Goal: Task Accomplishment & Management: Manage account settings

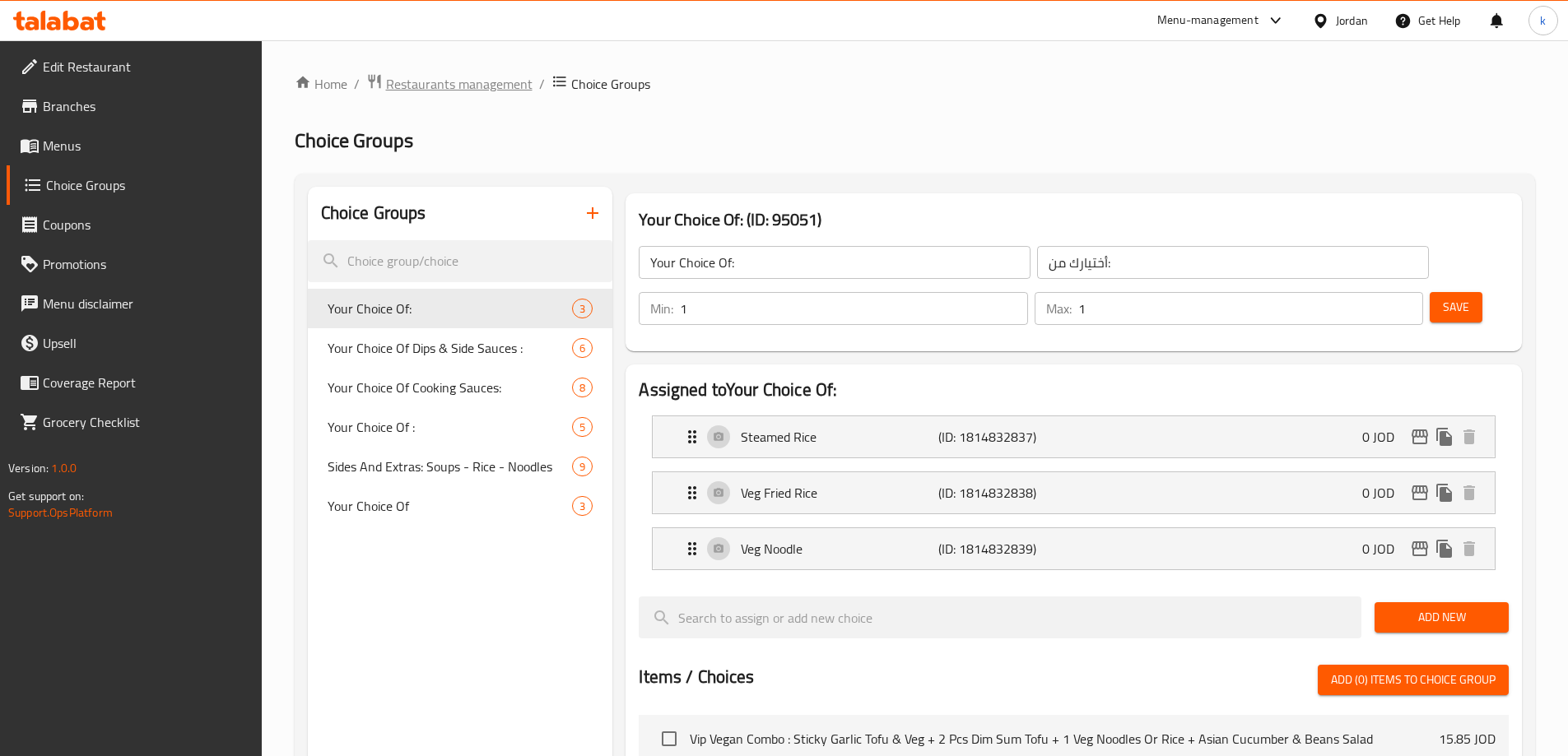
click at [439, 86] on span "Restaurants management" at bounding box center [459, 84] width 146 height 20
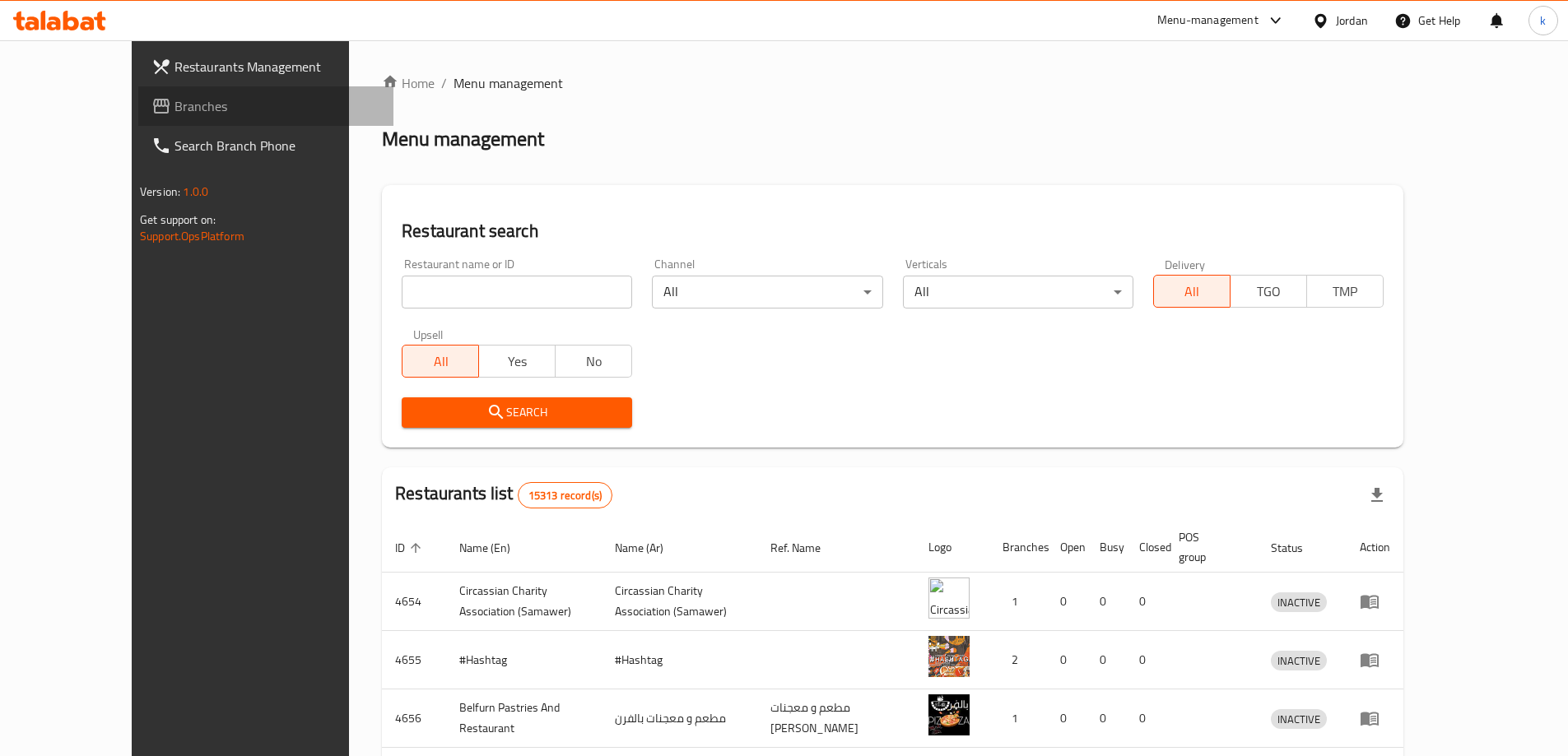
click at [175, 114] on span "Branches" at bounding box center [277, 106] width 206 height 20
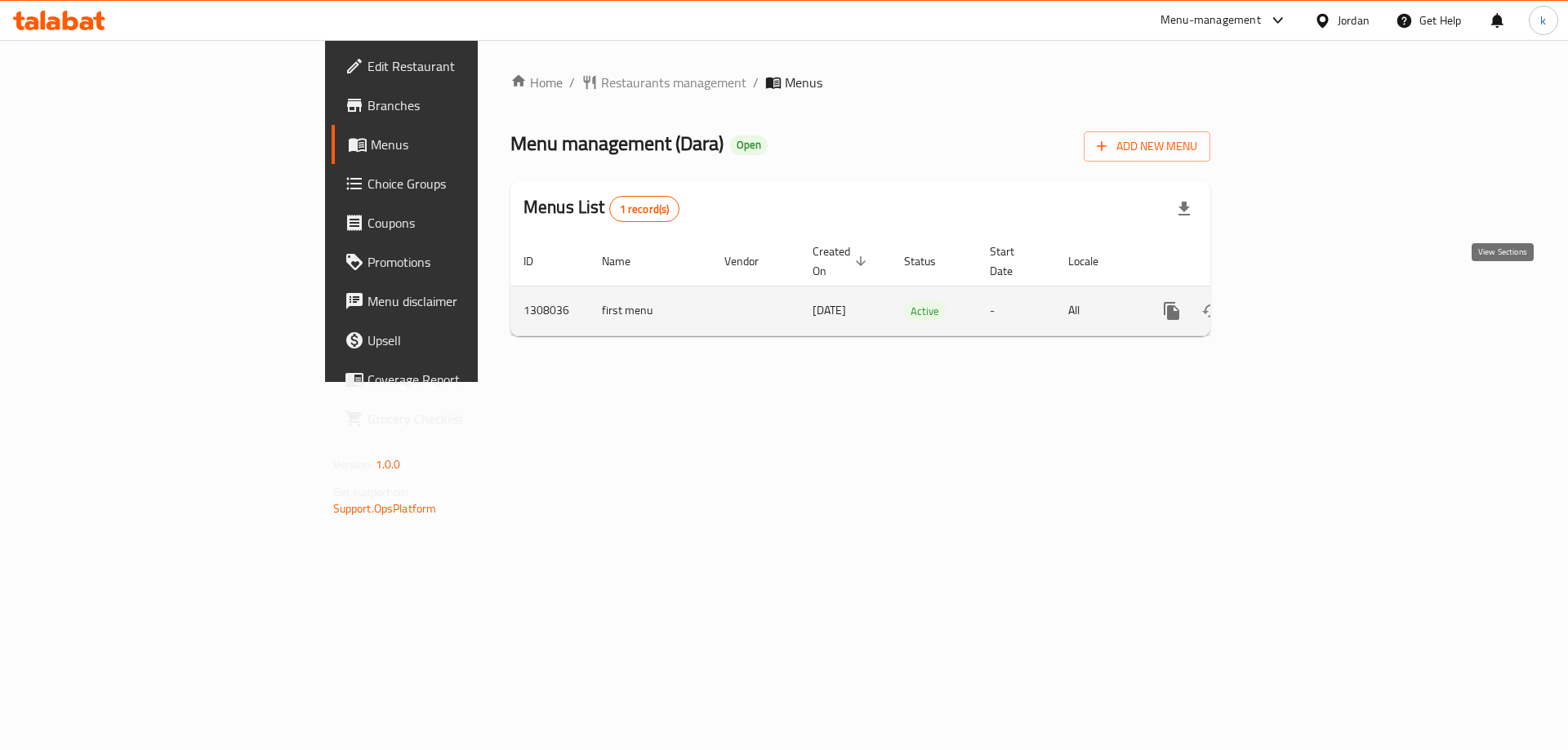
click at [1297, 304] on icon "enhanced table" at bounding box center [1289, 311] width 14 height 14
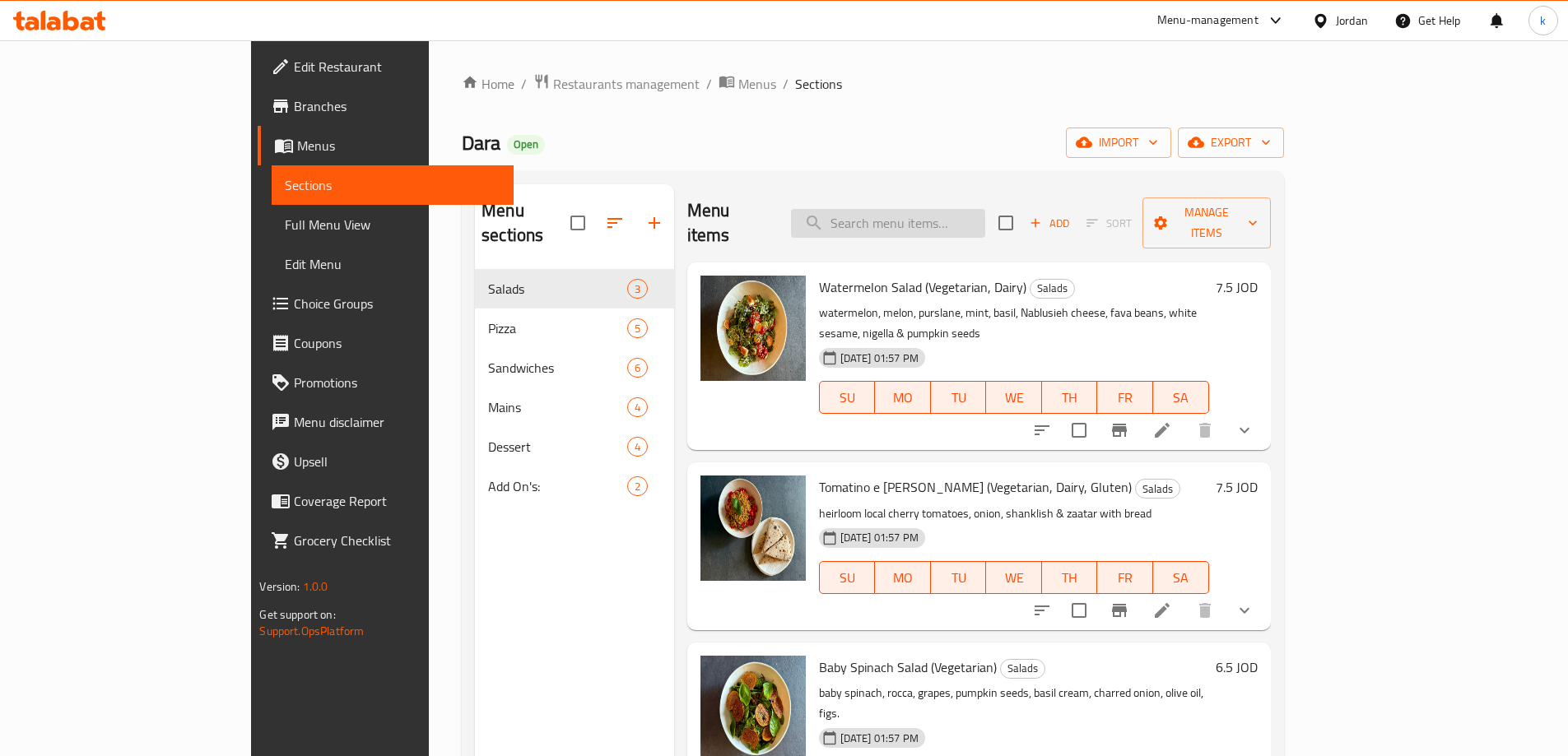
click at [985, 219] on input "search" at bounding box center [887, 223] width 194 height 29
paste input "Tiramisu"
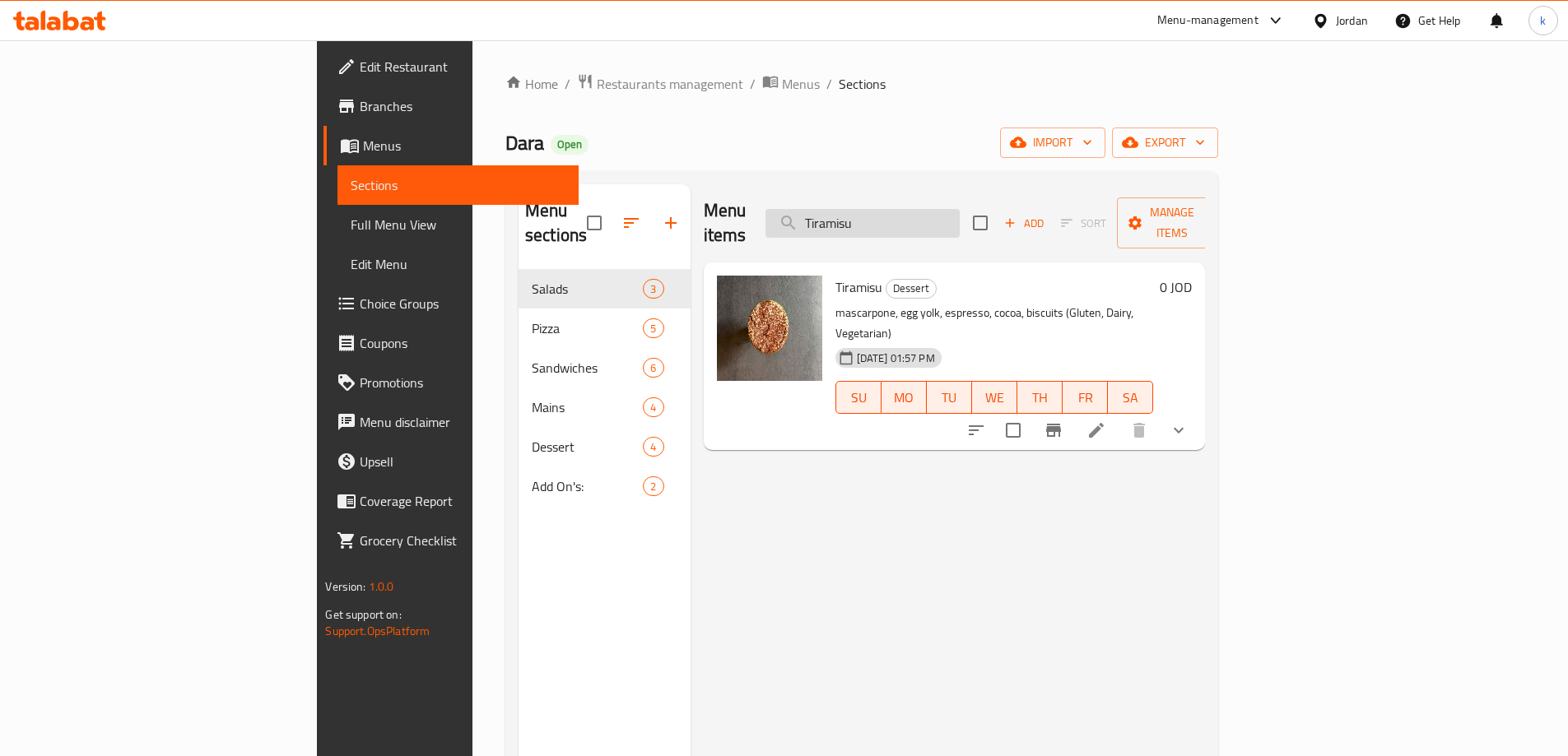
type input "Tiramisu"
click at [1106, 421] on icon at bounding box center [1096, 430] width 20 height 20
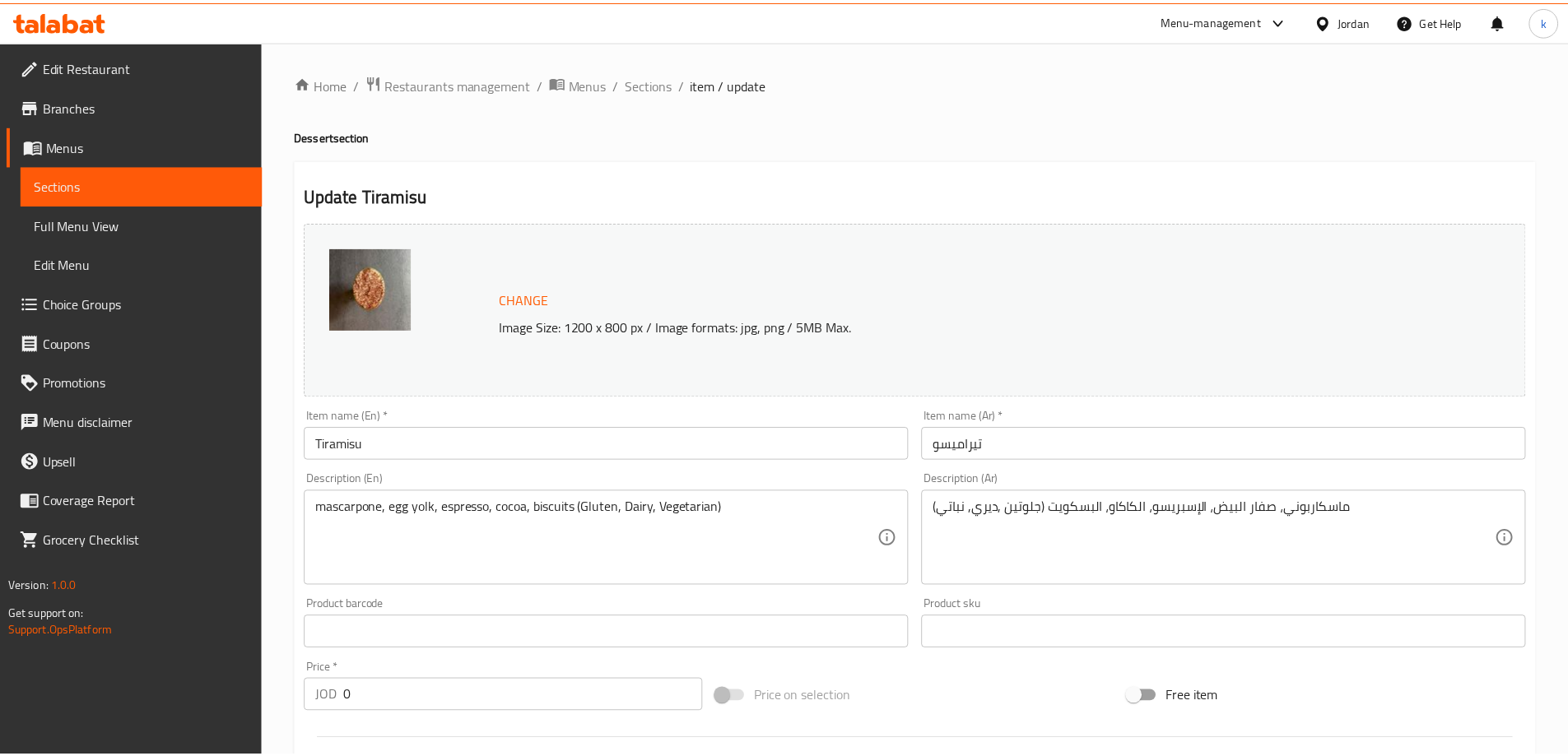
scroll to position [467, 0]
